Goal: Transaction & Acquisition: Purchase product/service

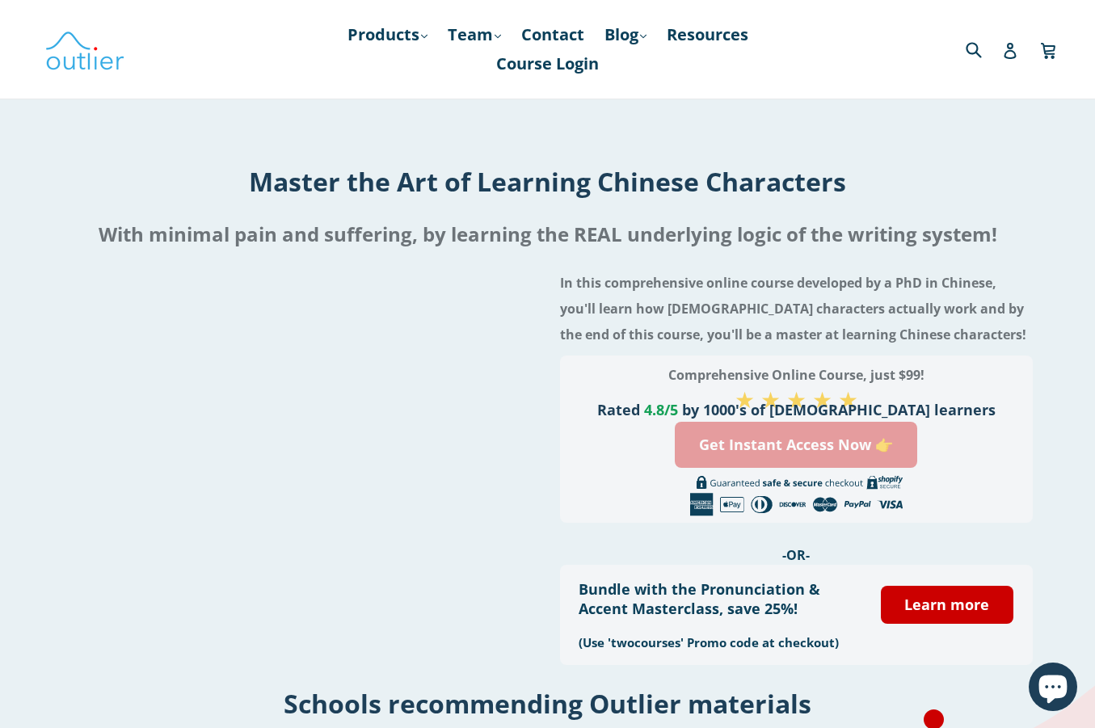
click at [771, 436] on link "Get Instant Access Now 👉" at bounding box center [796, 445] width 243 height 46
